Goal: Information Seeking & Learning: Find specific fact

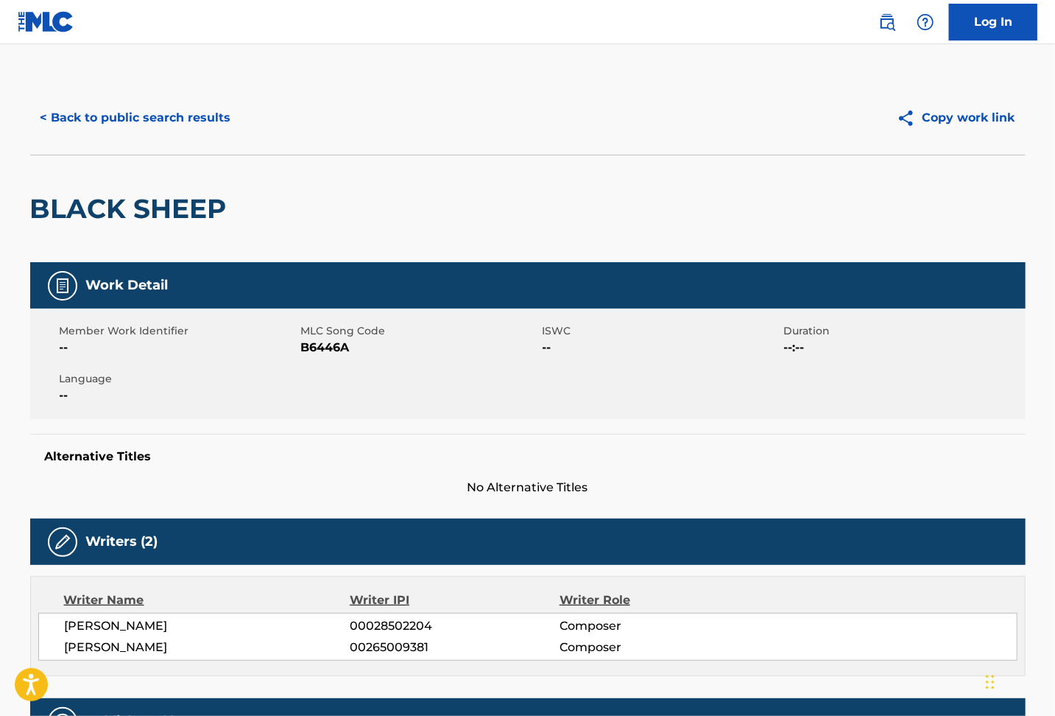
click at [157, 116] on button "< Back to public search results" at bounding box center [135, 117] width 211 height 37
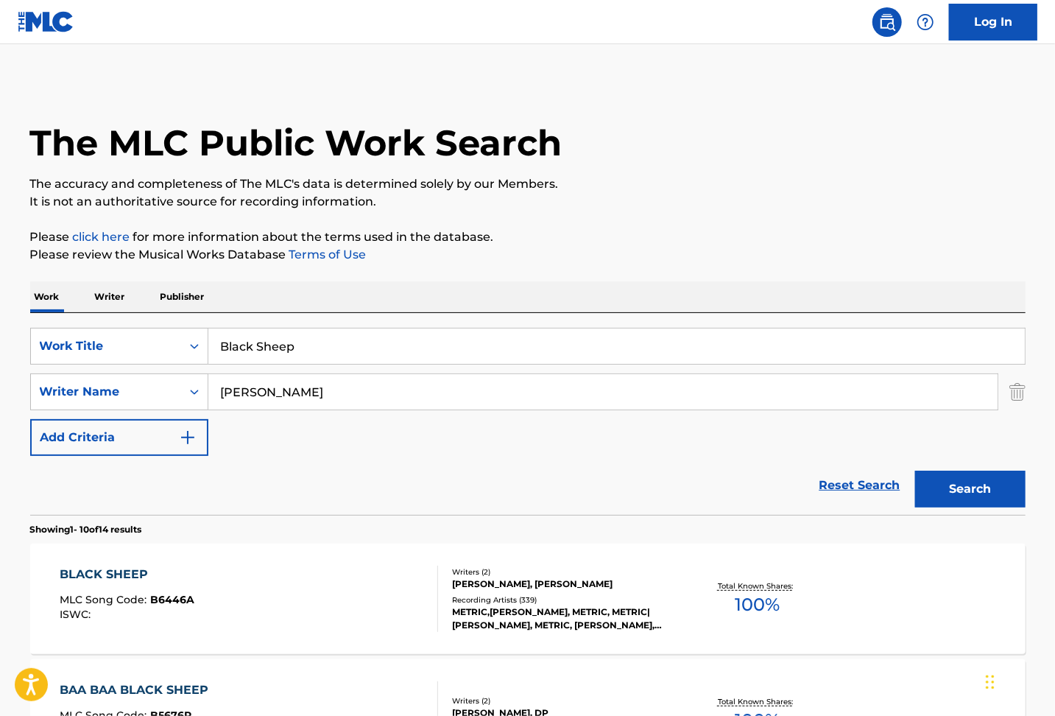
scroll to position [98, 0]
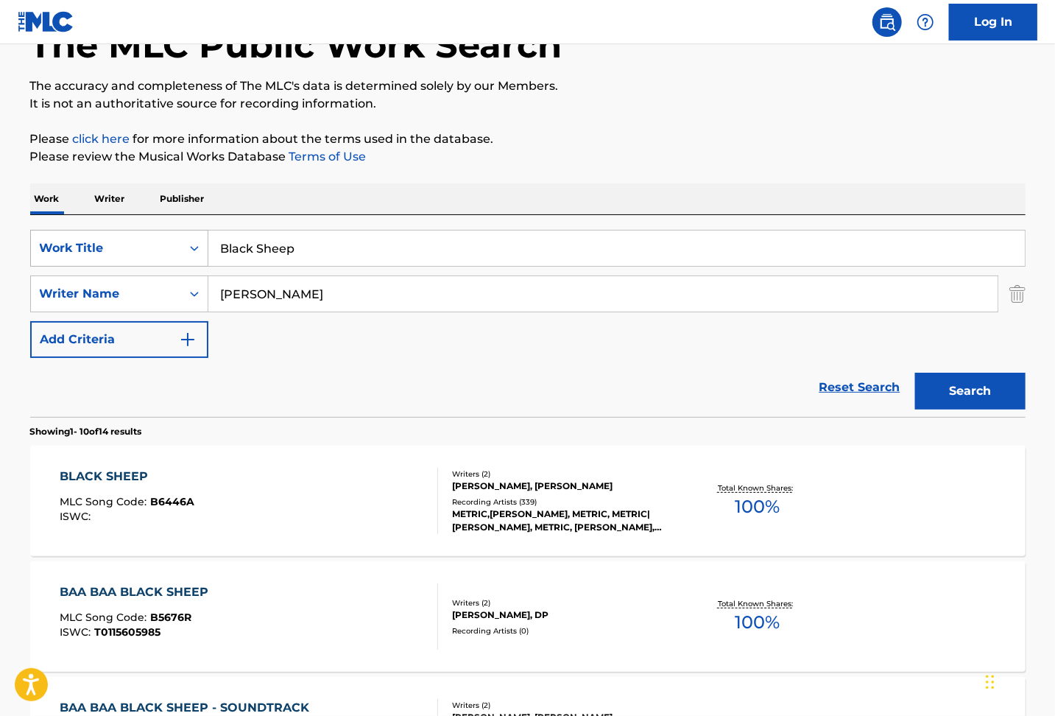
drag, startPoint x: 308, startPoint y: 251, endPoint x: 139, endPoint y: 231, distance: 169.8
click at [139, 231] on div "SearchWithCriteriaba85582e-36a0-4bd3-83de-2f5a07b293da Work Title Black Sheep" at bounding box center [528, 248] width 996 height 37
paste input "Follow No Leader"
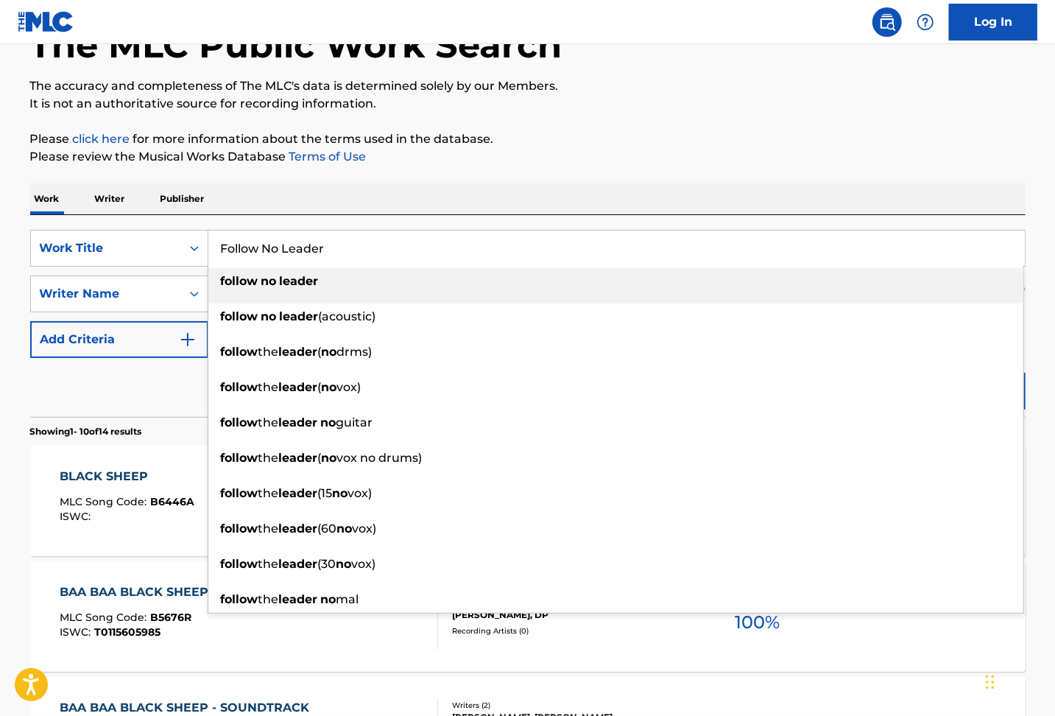
type input "Follow No Leader"
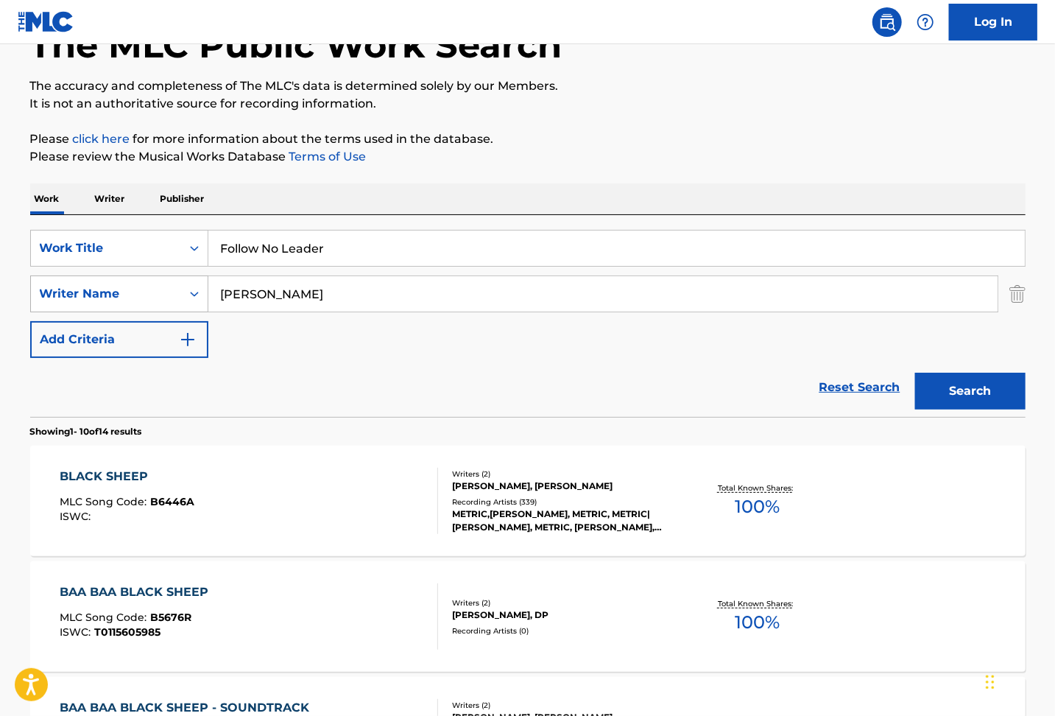
drag, startPoint x: 201, startPoint y: 301, endPoint x: 158, endPoint y: 300, distance: 43.5
click at [163, 300] on div "SearchWithCriteria301269ab-112f-4ae6-a3d9-12aca10f33f5 Writer Name [PERSON_NAME]" at bounding box center [528, 293] width 996 height 37
paste input "Dabb"
type input "[PERSON_NAME]"
click at [973, 384] on button "Search" at bounding box center [970, 391] width 110 height 37
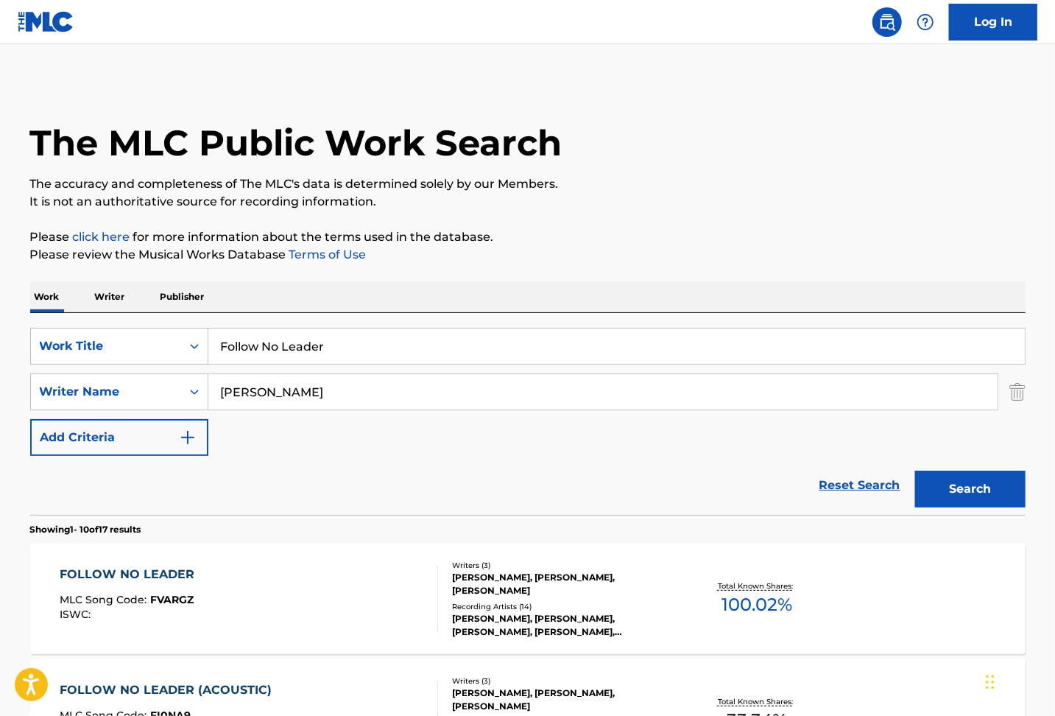
scroll to position [295, 0]
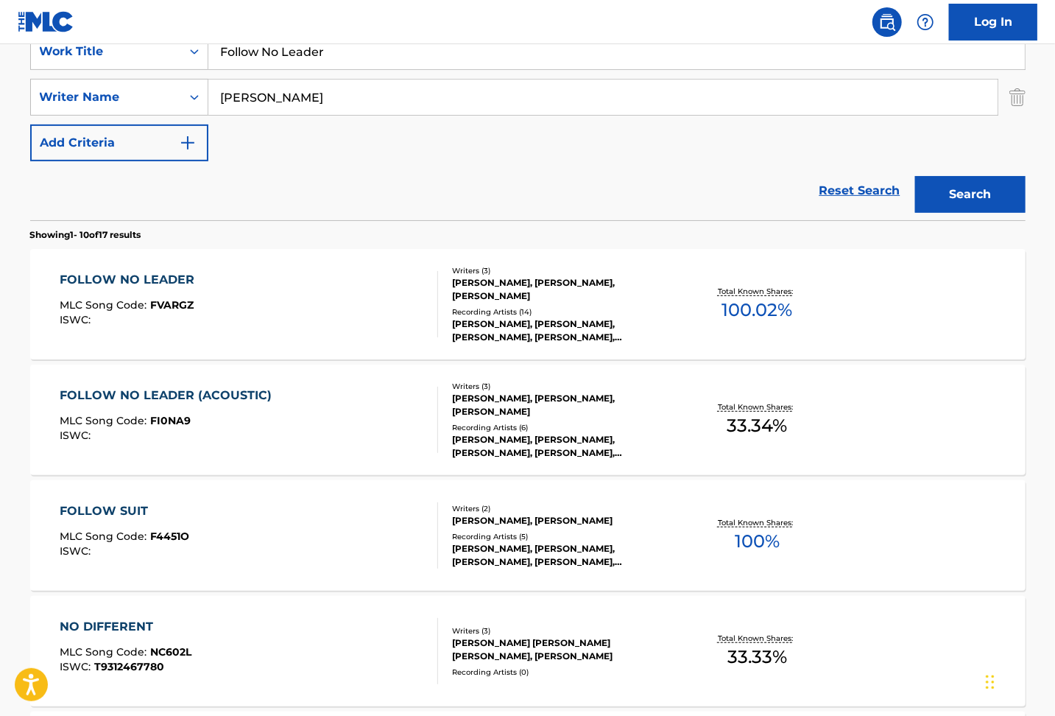
click at [272, 296] on div "FOLLOW NO LEADER MLC Song Code : FVARGZ ISWC :" at bounding box center [249, 304] width 379 height 66
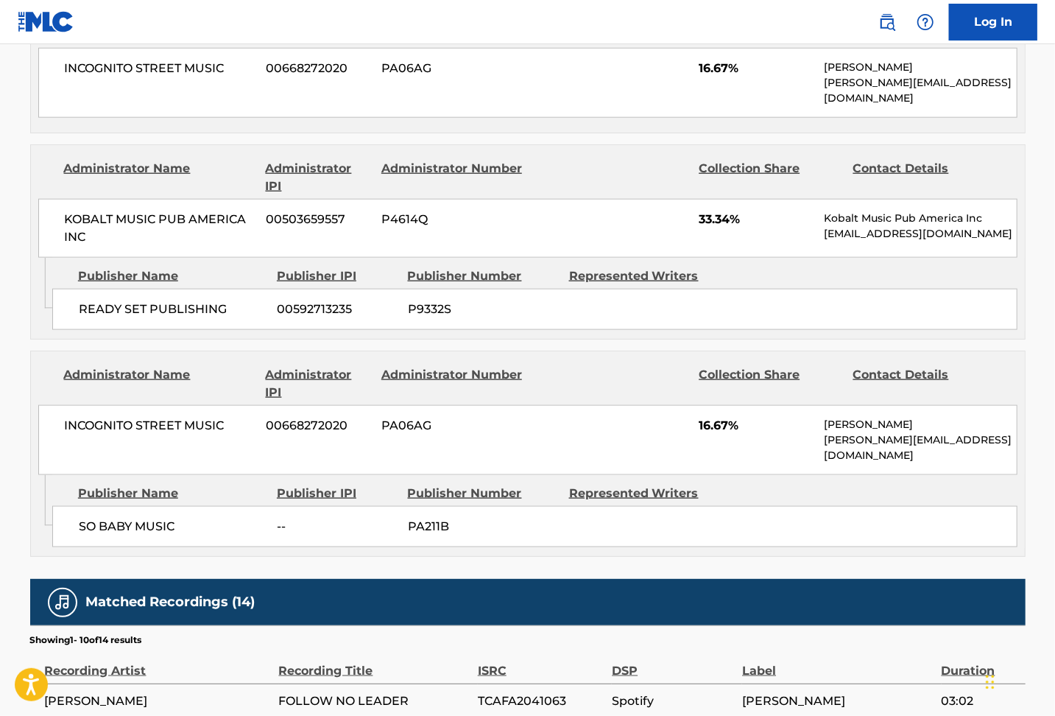
scroll to position [687, 0]
